Goal: Check status: Check status

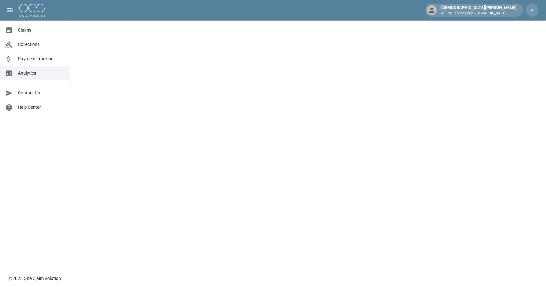
click at [33, 32] on span "Claims" at bounding box center [41, 30] width 47 height 7
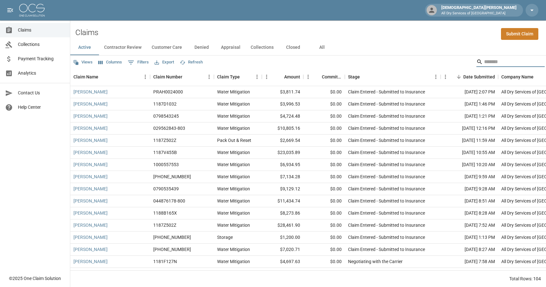
click at [495, 63] on input "Search" at bounding box center [509, 62] width 51 height 10
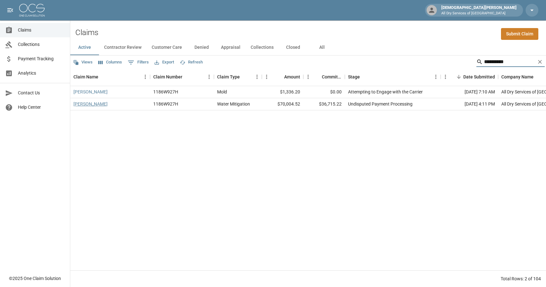
type input "**********"
click at [93, 103] on link "[PERSON_NAME]" at bounding box center [90, 104] width 34 height 6
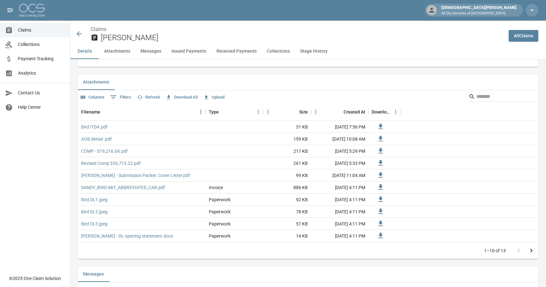
scroll to position [409, 0]
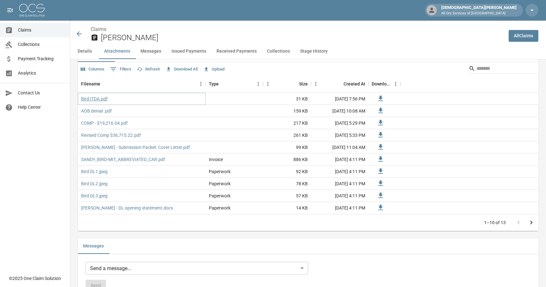
click at [99, 99] on link "Bird ITDA.pdf" at bounding box center [94, 99] width 26 height 6
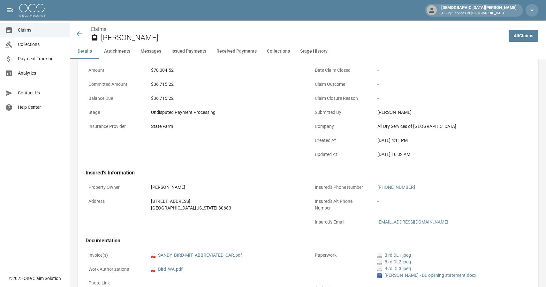
scroll to position [0, 0]
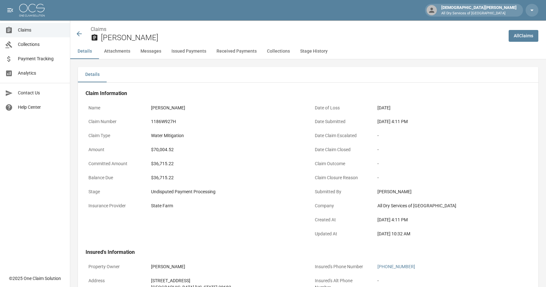
click at [78, 36] on icon at bounding box center [79, 34] width 8 height 8
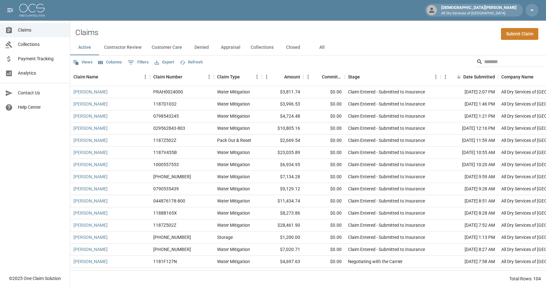
click at [55, 44] on span "Collections" at bounding box center [41, 44] width 47 height 7
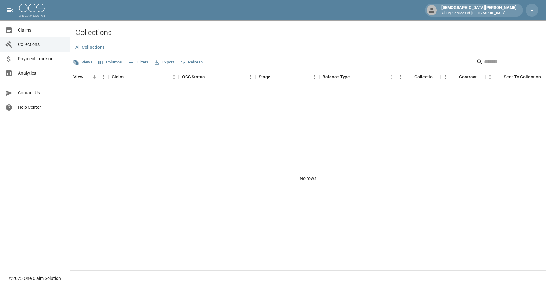
click at [38, 43] on span "Collections" at bounding box center [41, 44] width 47 height 7
click at [100, 50] on button "All Collections" at bounding box center [90, 47] width 40 height 15
click at [35, 57] on span "Payment Tracking" at bounding box center [41, 59] width 47 height 7
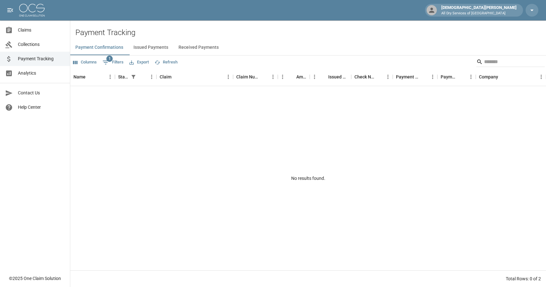
click at [163, 50] on button "Issued Payments" at bounding box center [150, 47] width 45 height 15
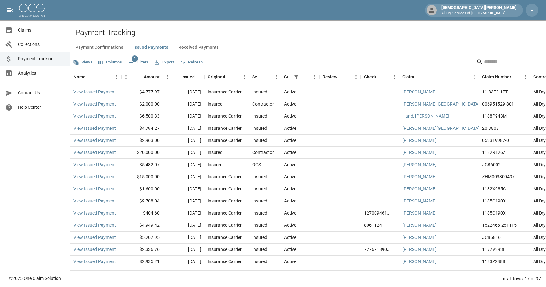
scroll to position [22, 0]
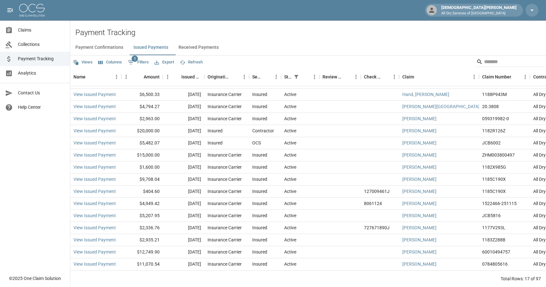
click at [197, 49] on button "Received Payments" at bounding box center [198, 47] width 50 height 15
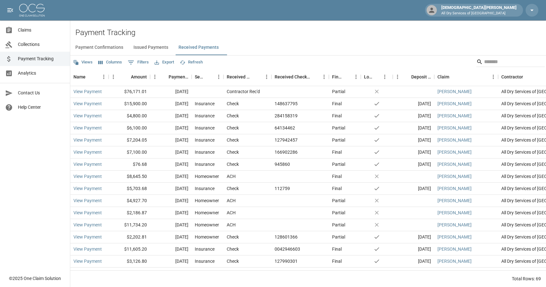
scroll to position [216, 0]
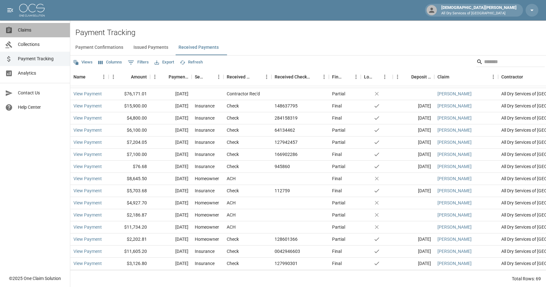
click at [35, 30] on span "Claims" at bounding box center [41, 30] width 47 height 7
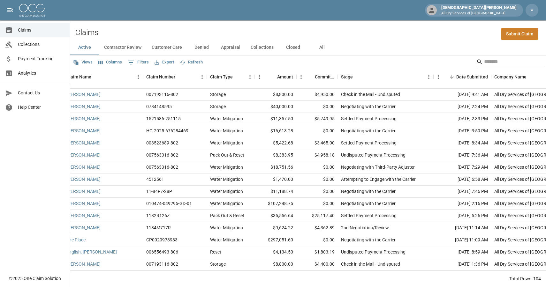
scroll to position [1076, 0]
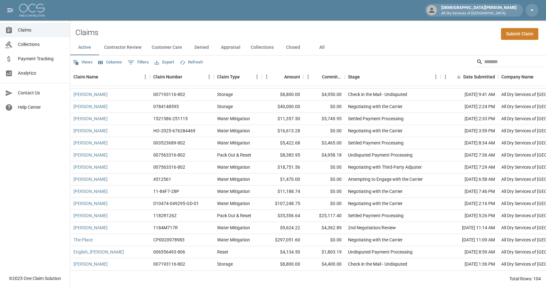
click at [44, 48] on link "Collections" at bounding box center [35, 44] width 70 height 14
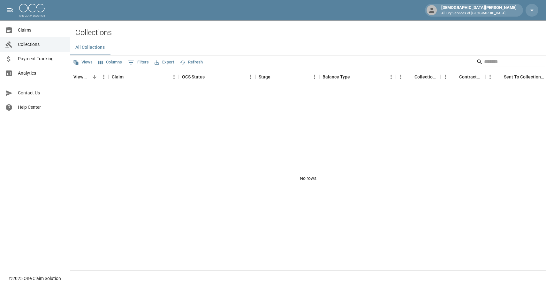
click at [36, 63] on link "Payment Tracking" at bounding box center [35, 59] width 70 height 14
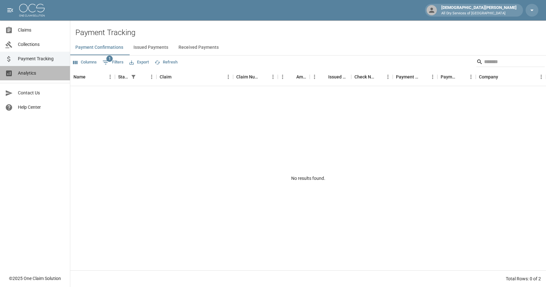
click at [41, 69] on link "Analytics" at bounding box center [35, 73] width 70 height 14
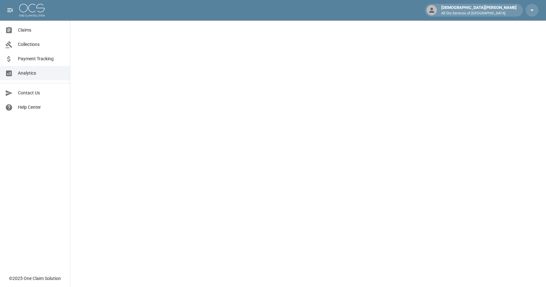
click at [29, 28] on span "Claims" at bounding box center [41, 30] width 47 height 7
